Goal: Information Seeking & Learning: Learn about a topic

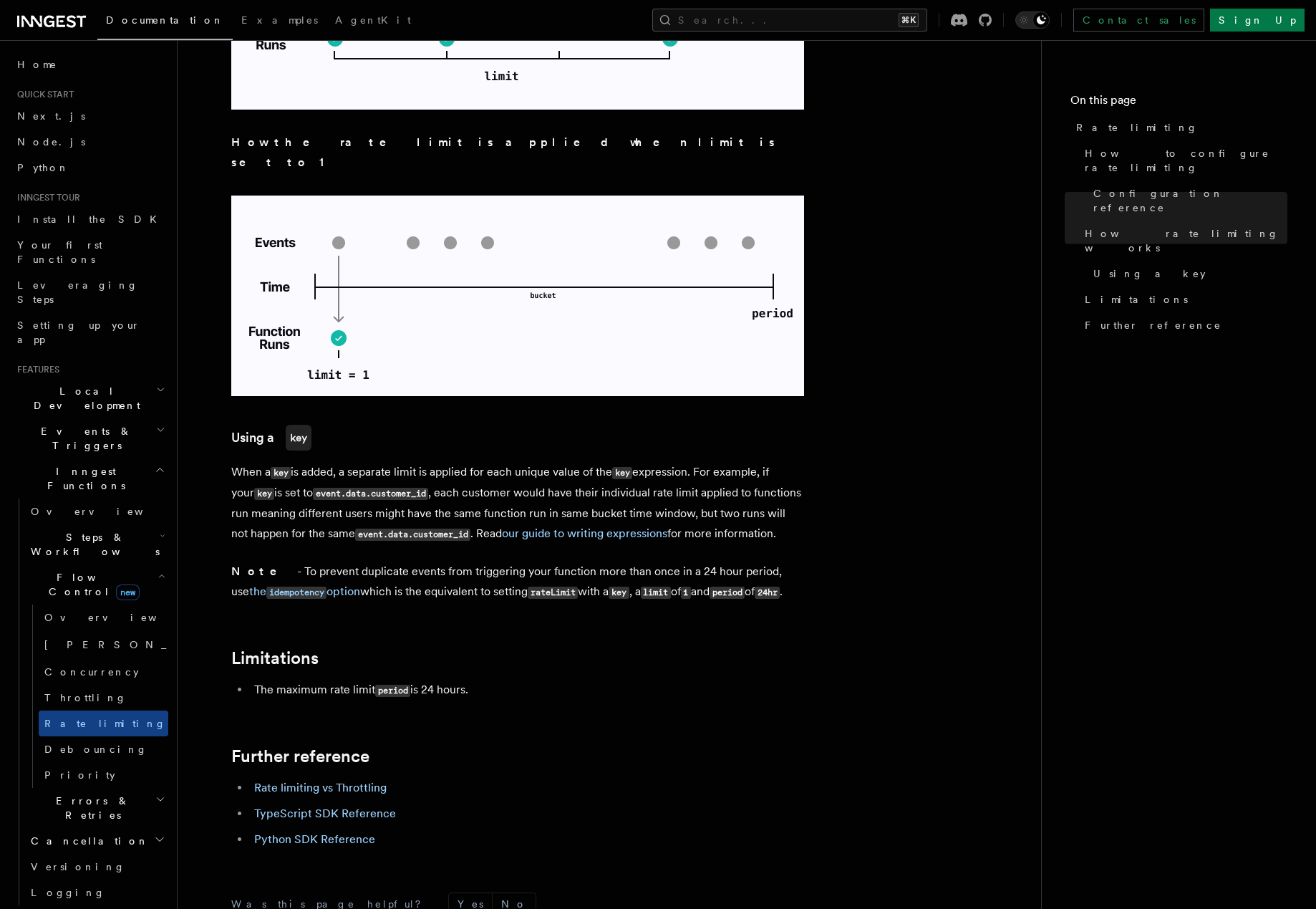
scroll to position [1939, 0]
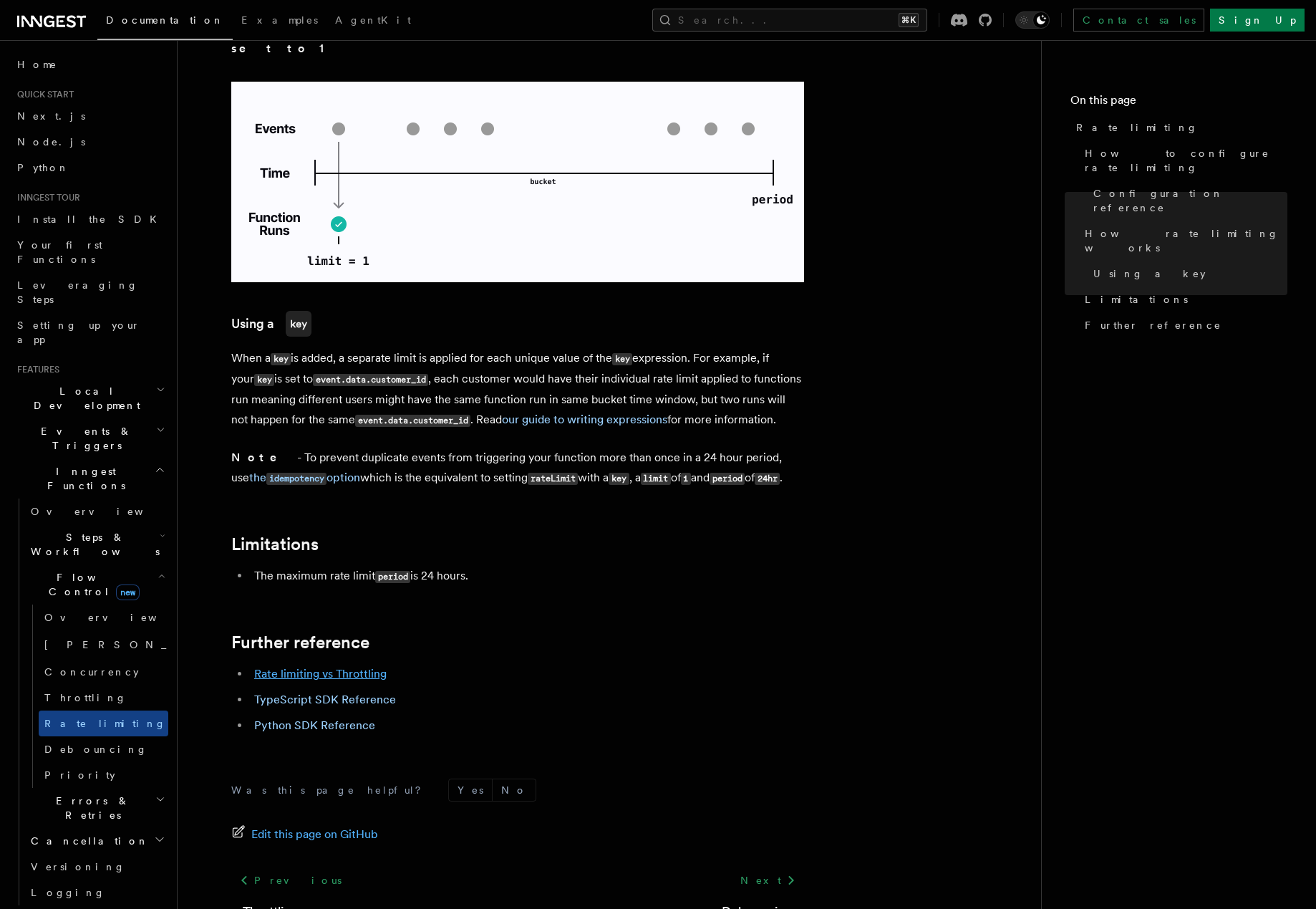
click at [363, 667] on link "Rate limiting vs Throttling" at bounding box center [320, 674] width 133 height 13
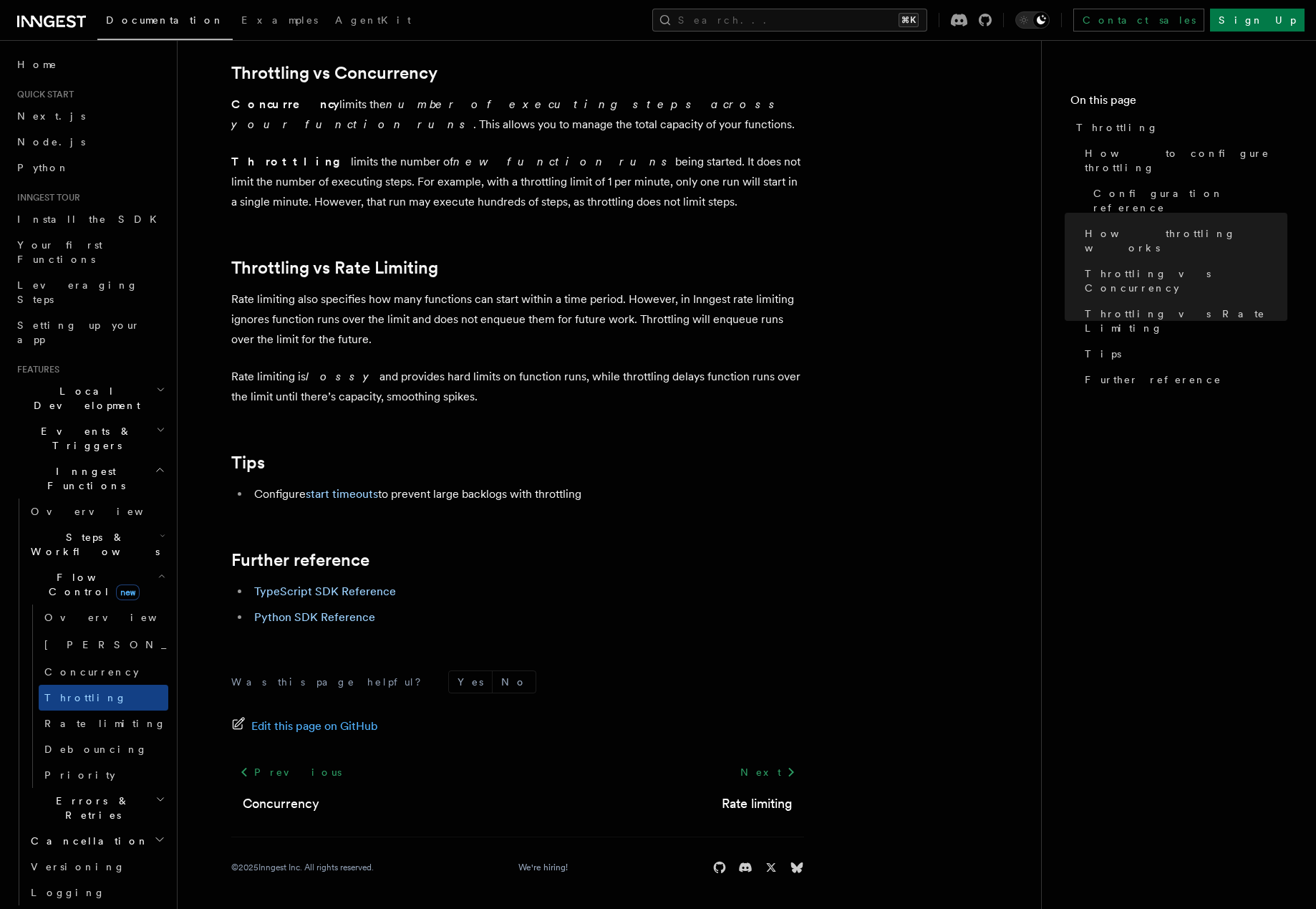
scroll to position [1346, 0]
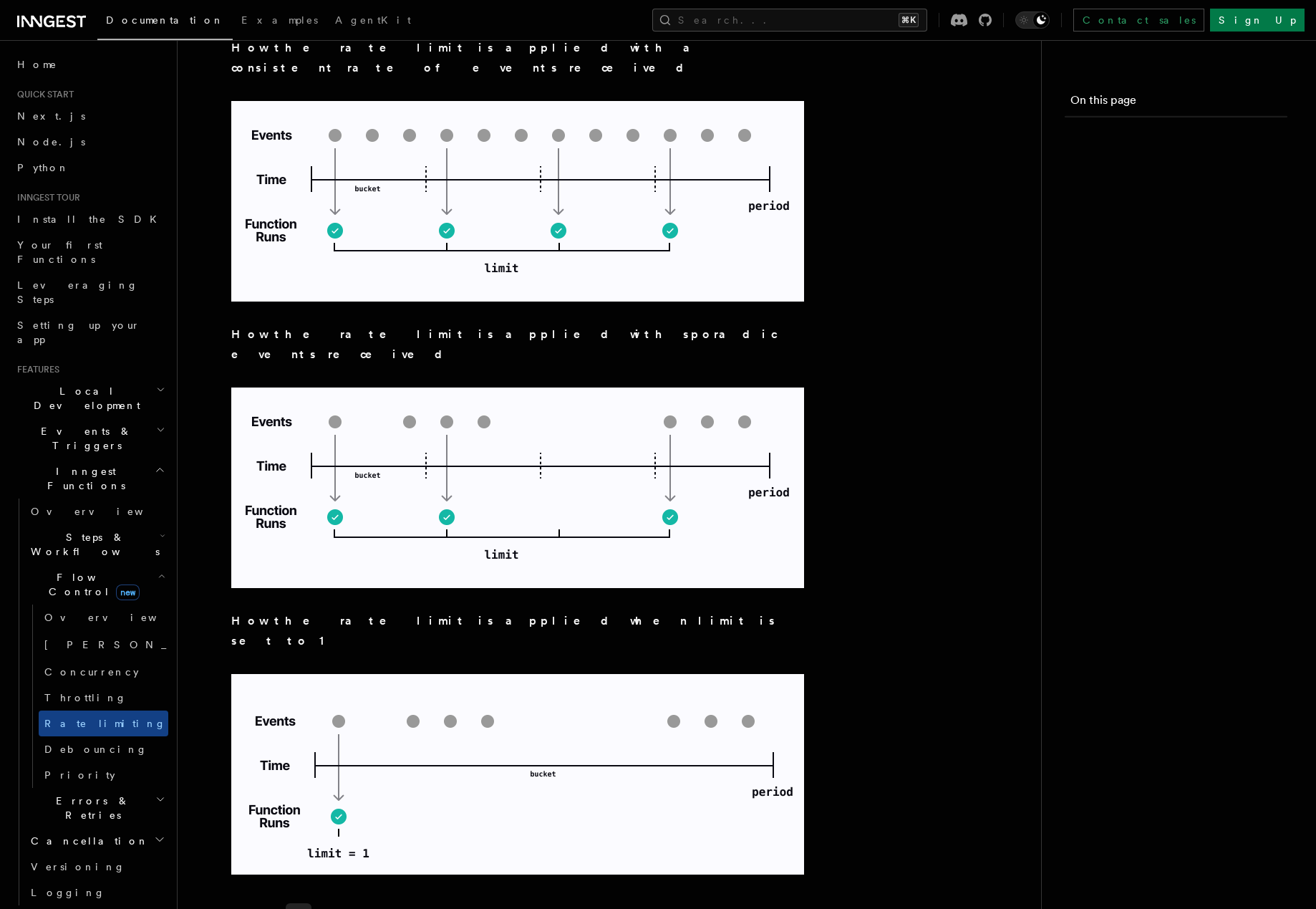
scroll to position [1939, 0]
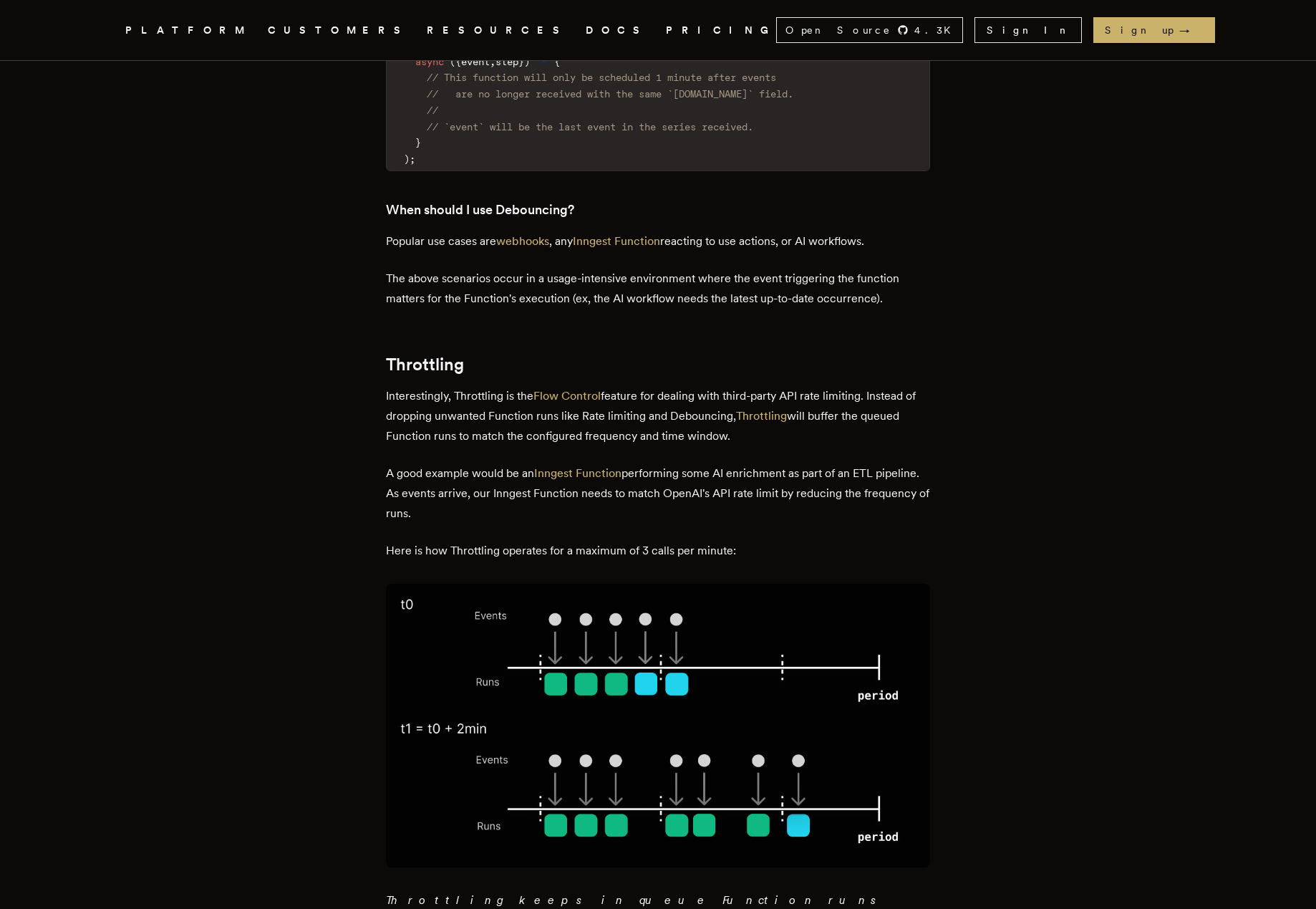
scroll to position [3353, 0]
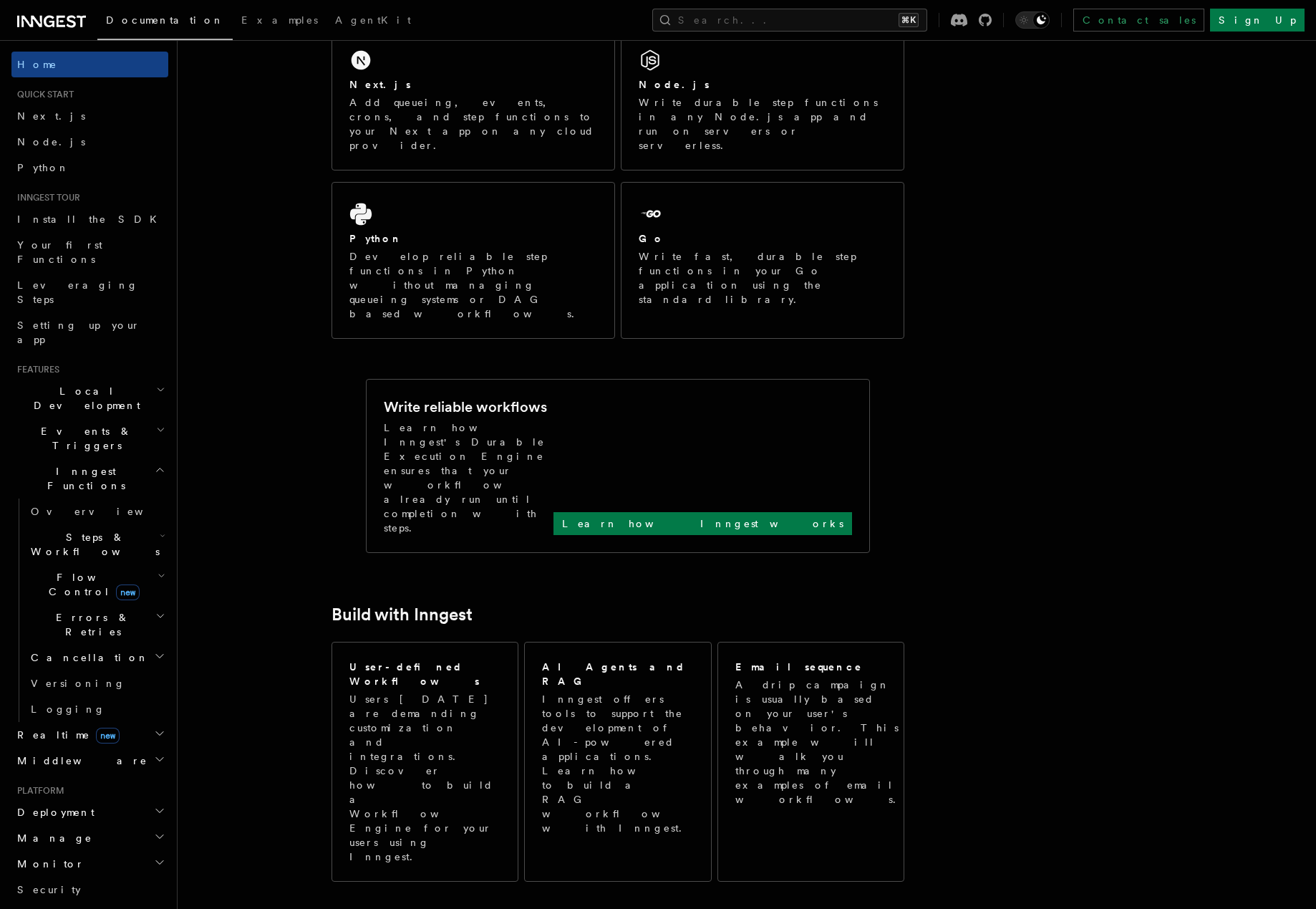
scroll to position [315, 0]
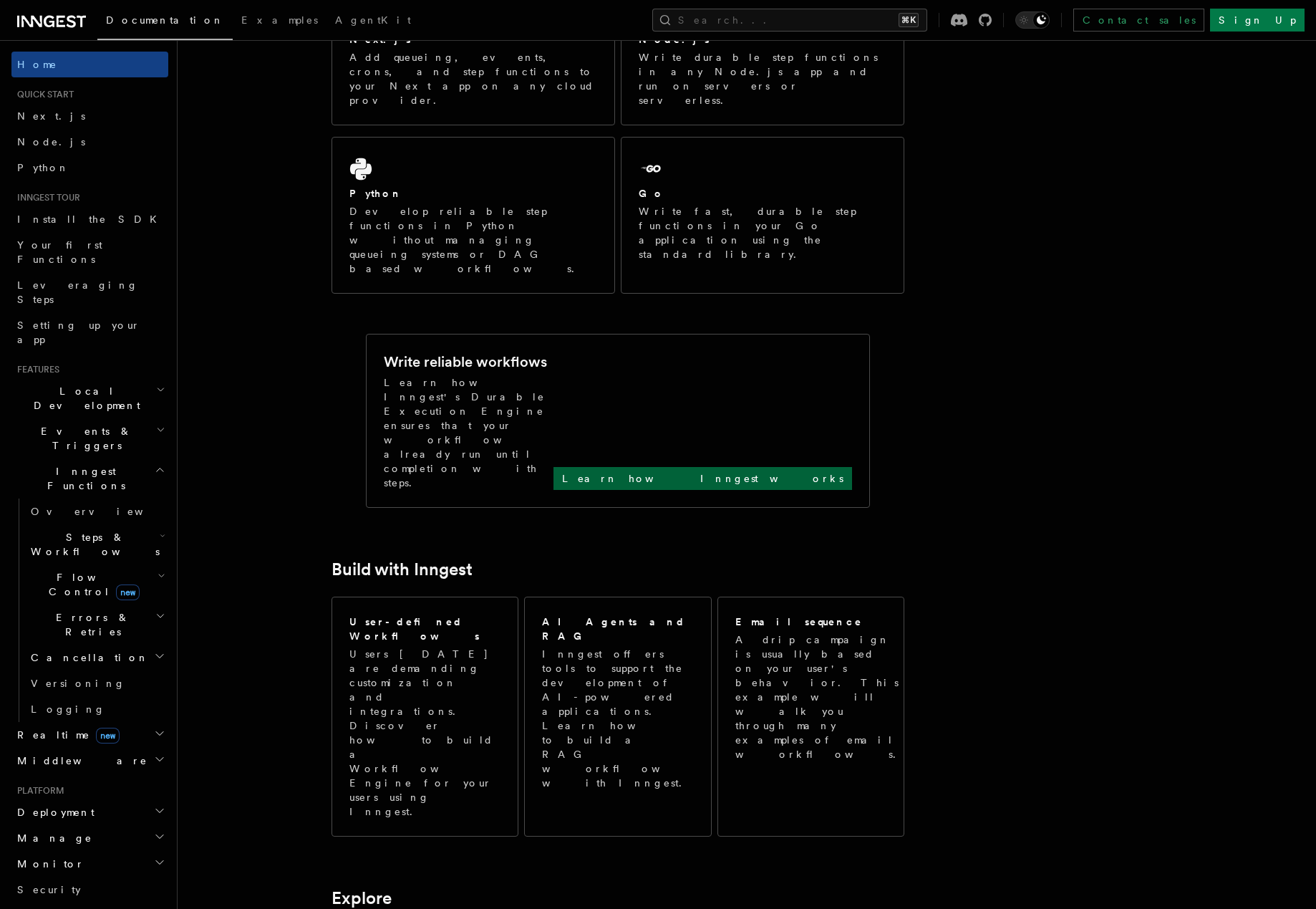
click at [775, 471] on p "Learn how Inngest works" at bounding box center [703, 478] width 282 height 14
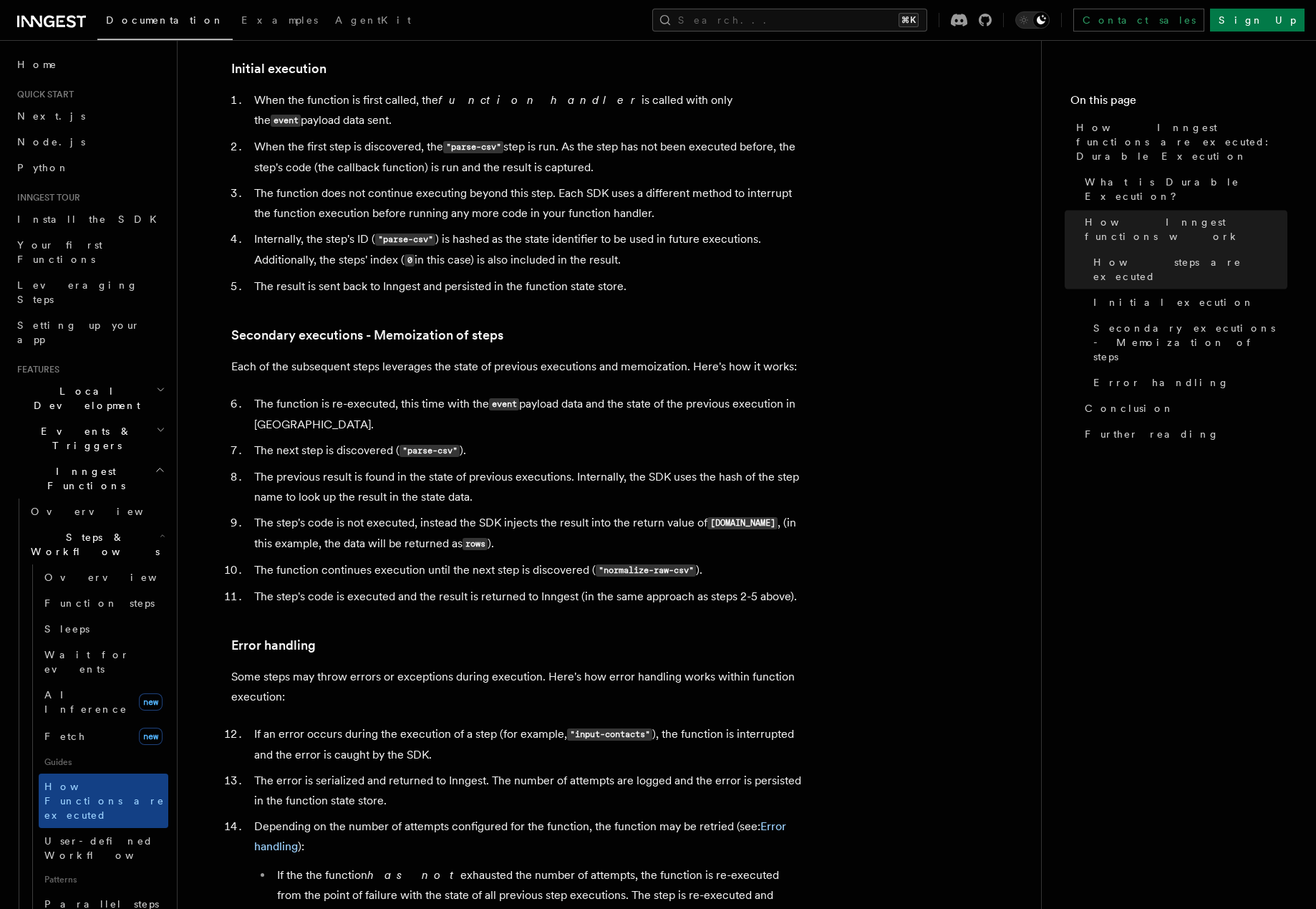
scroll to position [1933, 0]
